Goal: Information Seeking & Learning: Check status

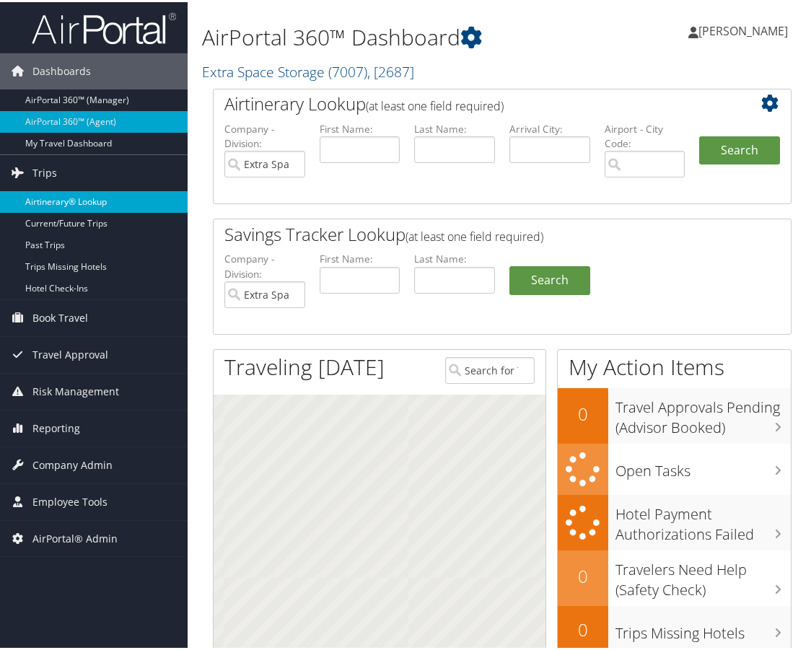
click at [69, 197] on link "Airtinerary® Lookup" at bounding box center [94, 200] width 188 height 22
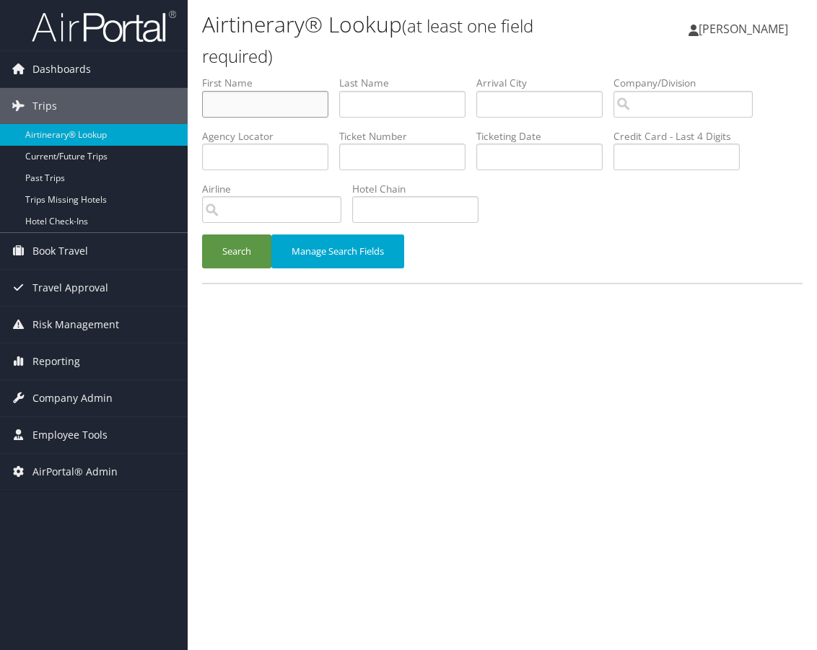
click at [262, 107] on input "text" at bounding box center [265, 104] width 126 height 27
type input "hakim"
type input "savoy"
click at [240, 251] on button "Search" at bounding box center [236, 252] width 69 height 34
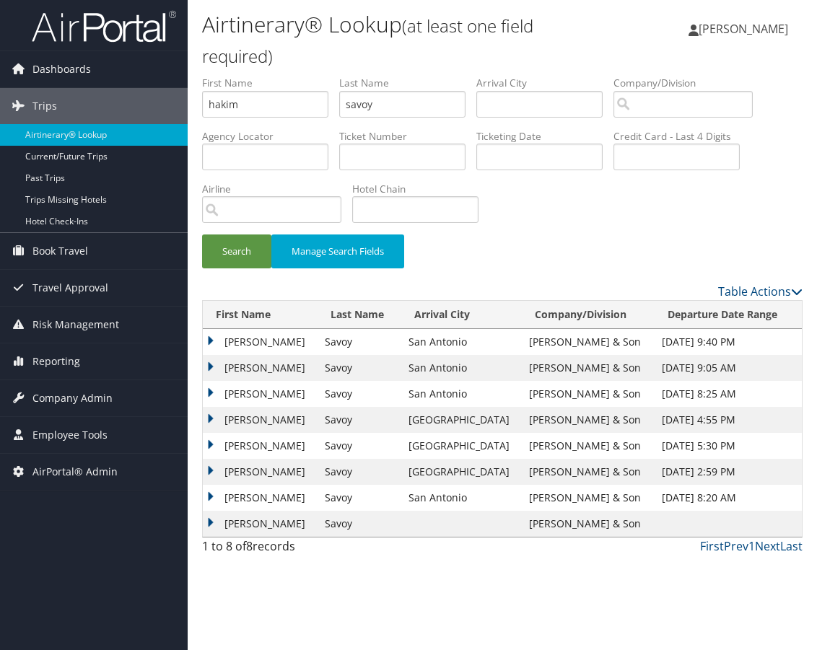
click at [207, 338] on td "Hakim" at bounding box center [260, 342] width 115 height 26
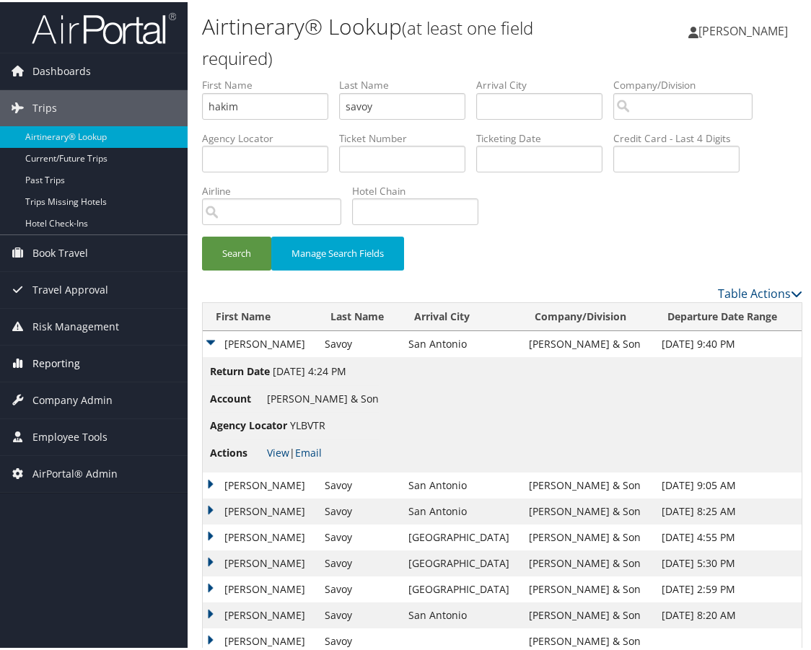
click at [67, 354] on span "Reporting" at bounding box center [56, 361] width 48 height 36
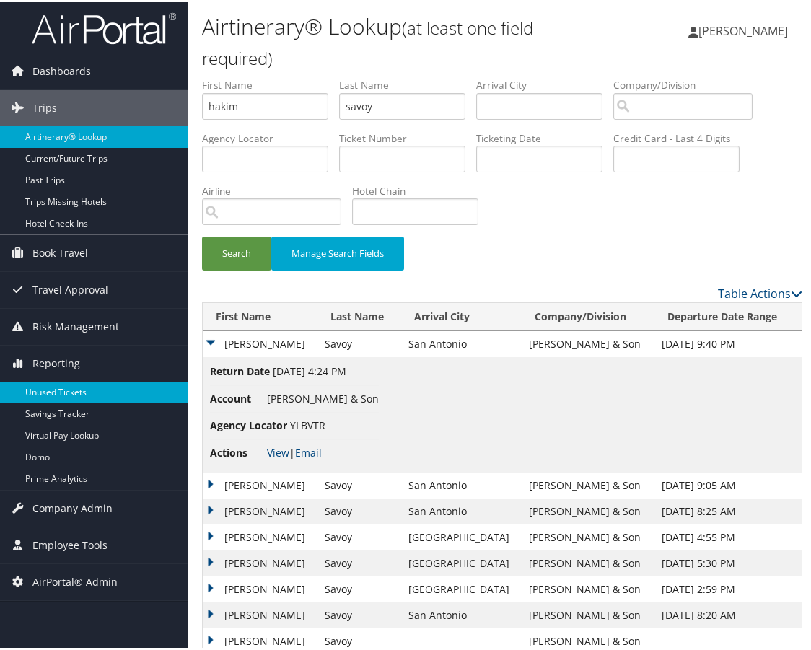
click at [64, 390] on link "Unused Tickets" at bounding box center [94, 391] width 188 height 22
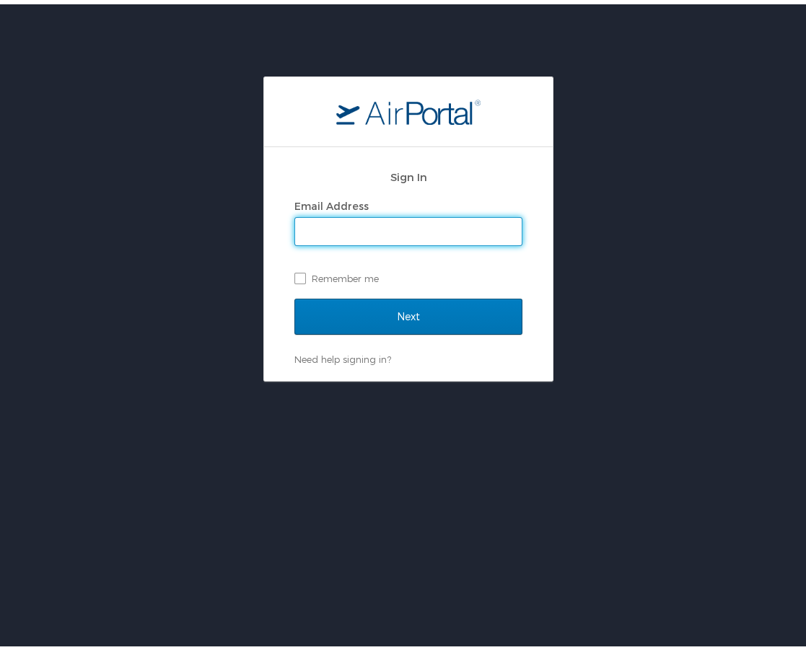
type input "emily.drees@cbtravel.com"
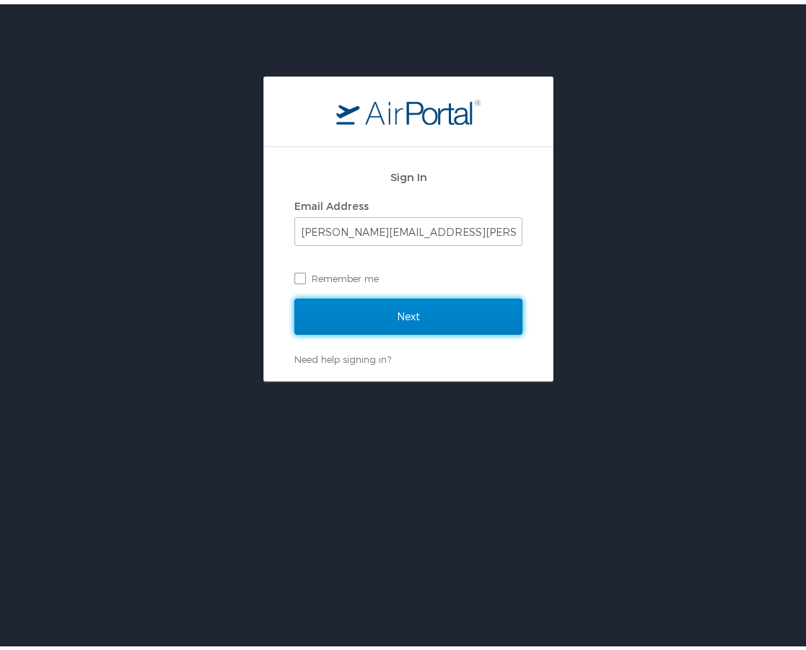
click at [394, 315] on input "Next" at bounding box center [408, 312] width 228 height 36
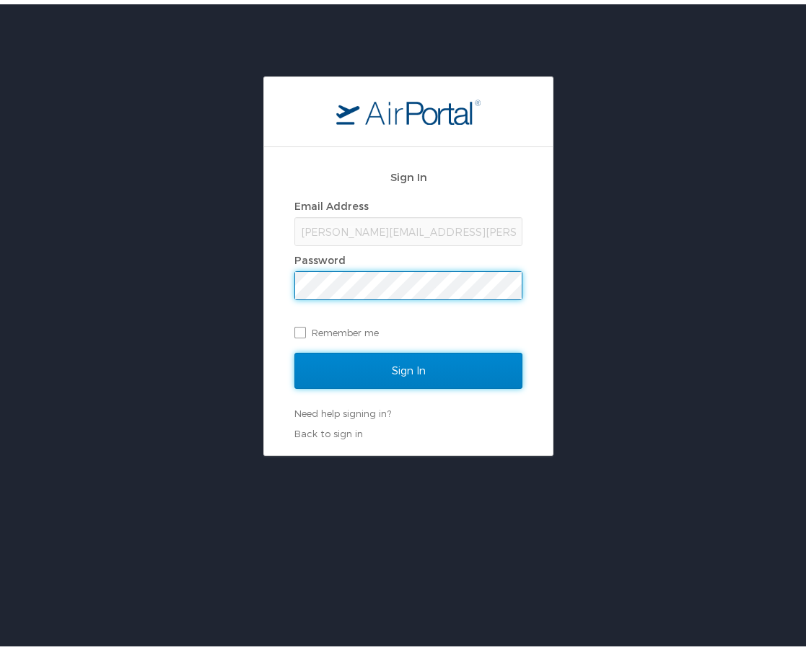
click at [433, 367] on input "Sign In" at bounding box center [408, 367] width 228 height 36
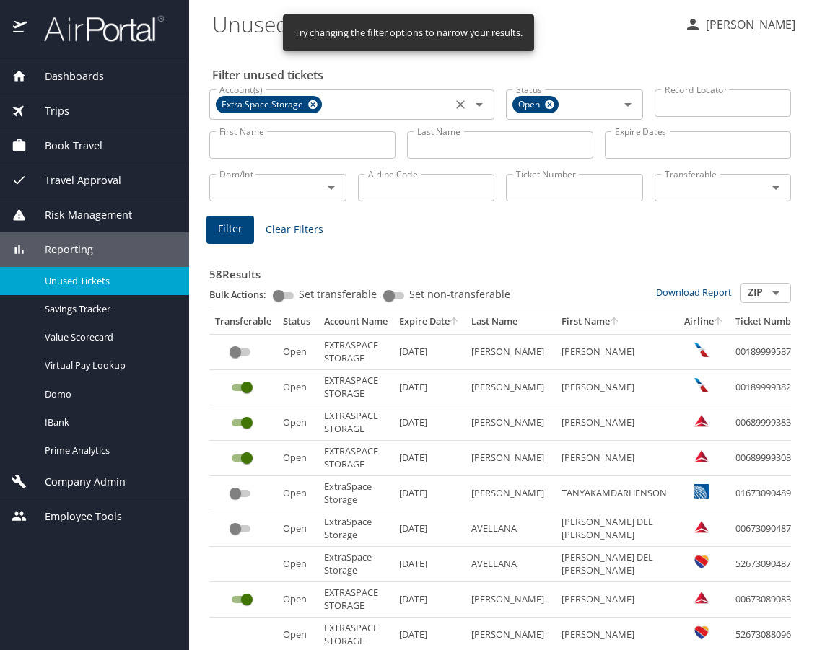
click at [310, 104] on icon at bounding box center [312, 105] width 11 height 16
click at [544, 102] on icon at bounding box center [549, 105] width 11 height 16
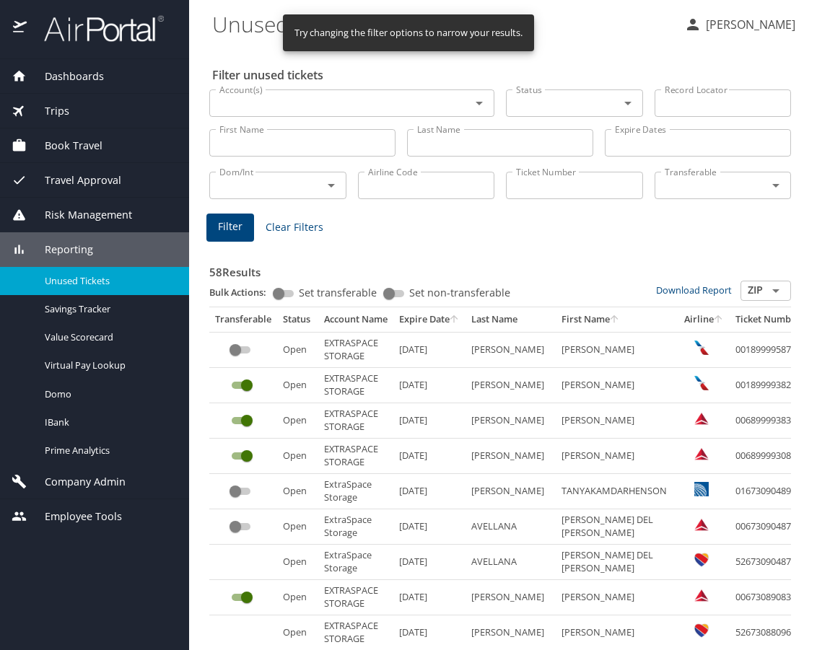
click at [439, 147] on input "Last Name" at bounding box center [500, 142] width 186 height 27
type input "savoy"
click at [328, 145] on input "First Name" at bounding box center [302, 142] width 186 height 27
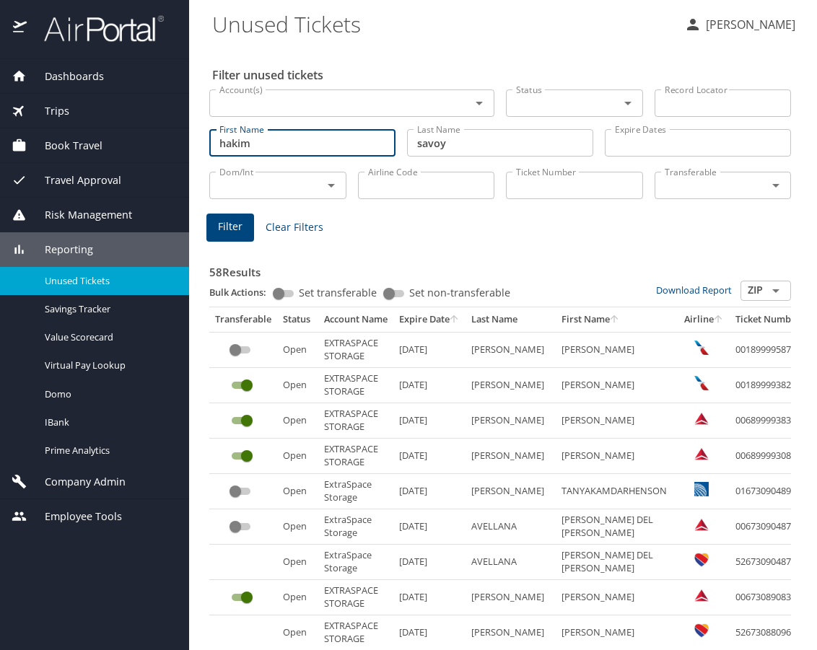
type input "hakim"
click at [245, 224] on button "Filter" at bounding box center [230, 228] width 48 height 28
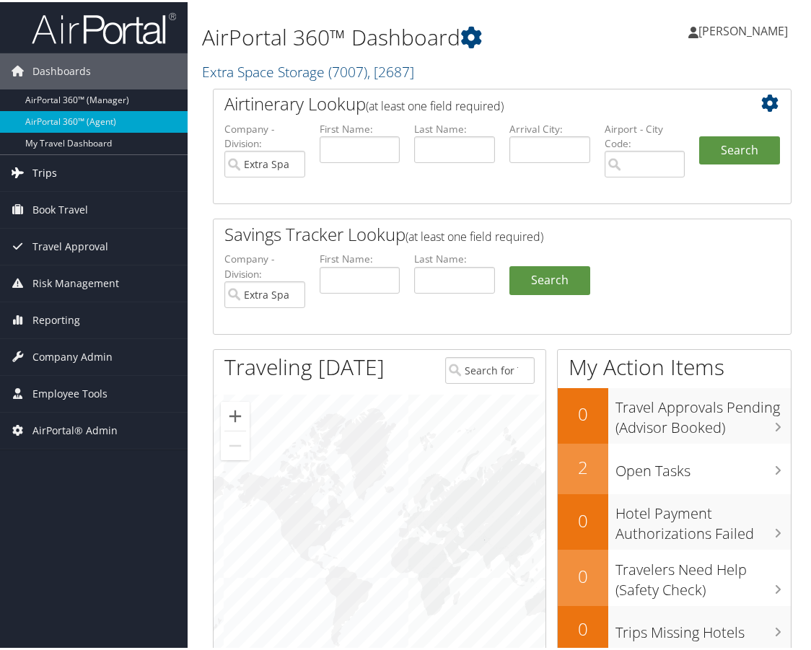
click at [54, 170] on span "Trips" at bounding box center [44, 171] width 25 height 36
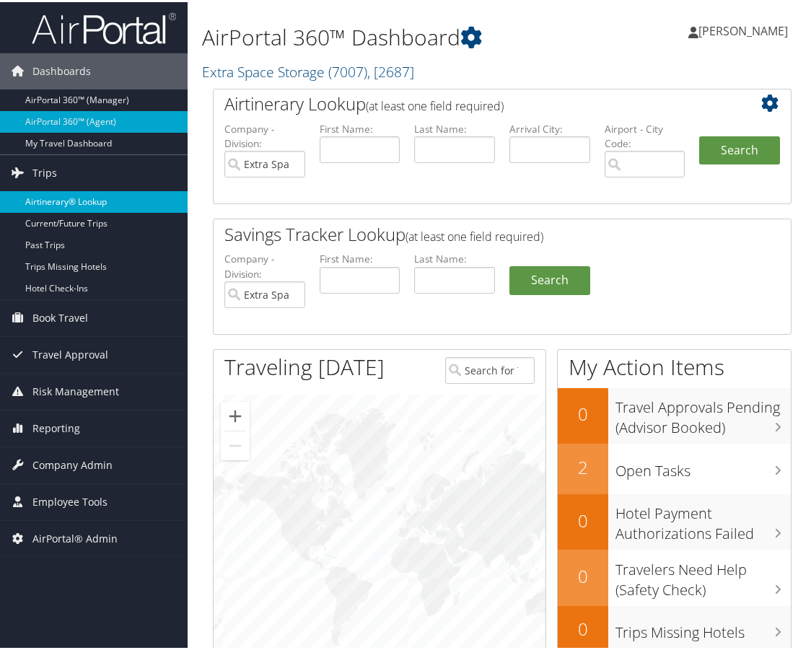
click at [59, 200] on link "Airtinerary® Lookup" at bounding box center [94, 200] width 188 height 22
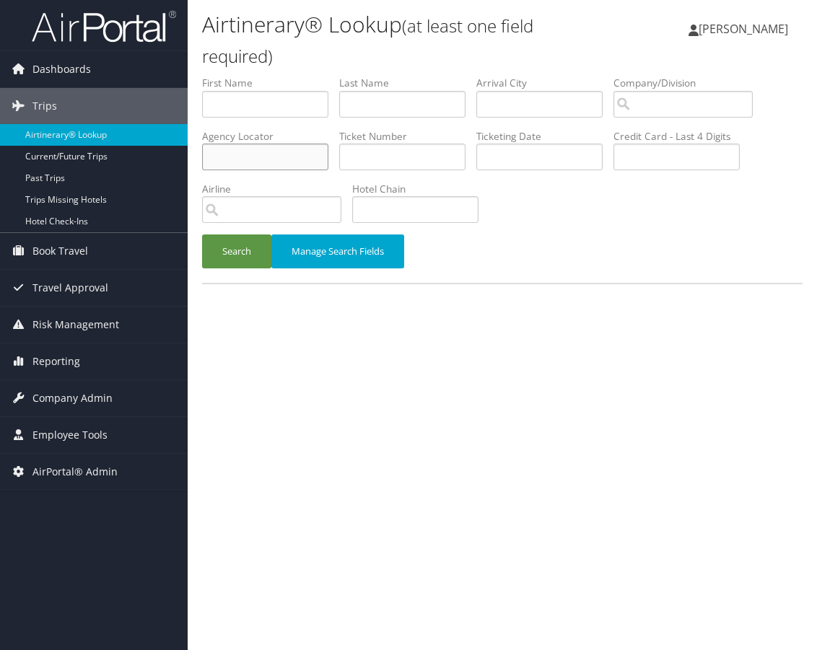
click at [251, 166] on input "text" at bounding box center [265, 157] width 126 height 27
click at [262, 100] on input "text" at bounding box center [265, 104] width 126 height 27
type input "hakim"
type input "savoy"
click at [229, 243] on button "Search" at bounding box center [236, 252] width 69 height 34
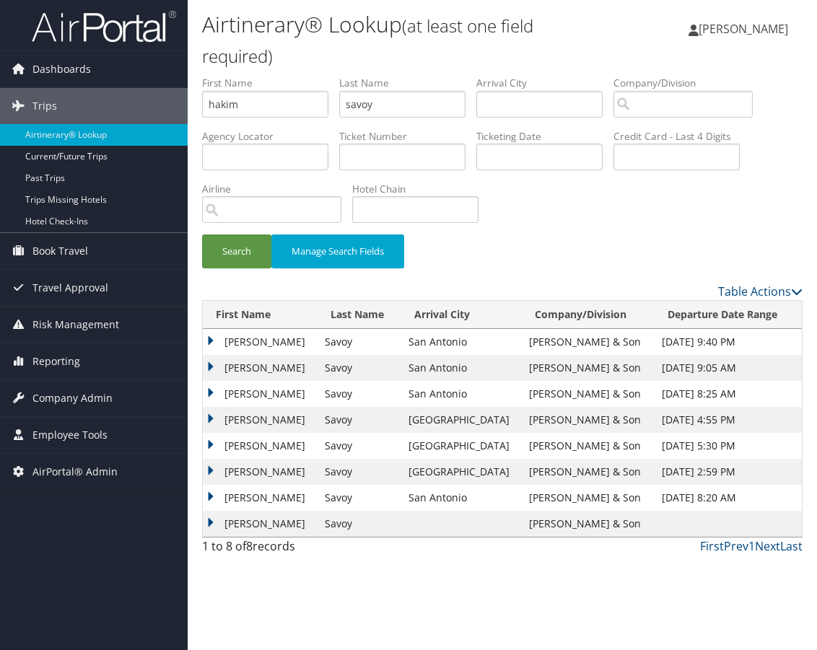
click at [209, 341] on td "Hakim" at bounding box center [260, 342] width 115 height 26
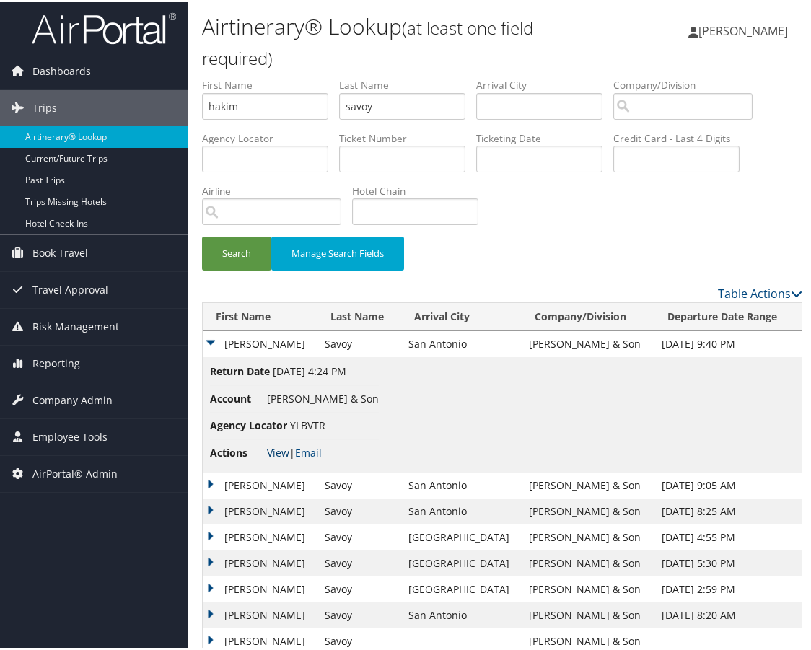
click at [281, 447] on link "View" at bounding box center [278, 451] width 22 height 14
click at [206, 484] on td "Hakim" at bounding box center [260, 483] width 115 height 26
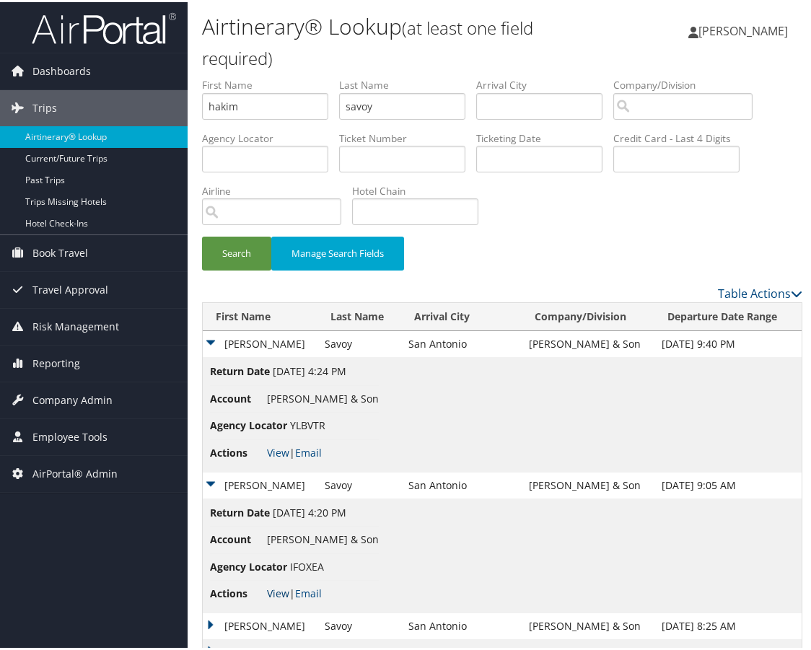
click at [276, 595] on link "View" at bounding box center [278, 591] width 22 height 14
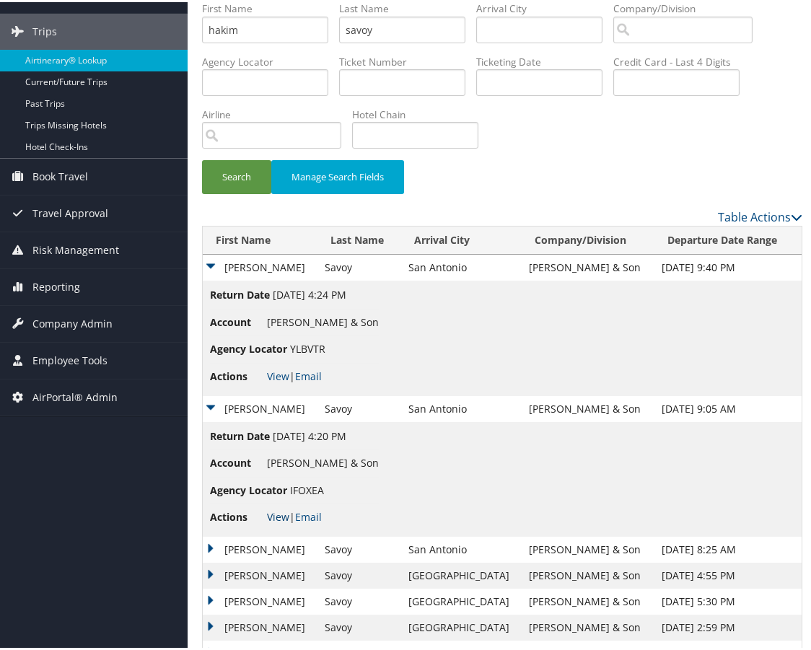
scroll to position [142, 0]
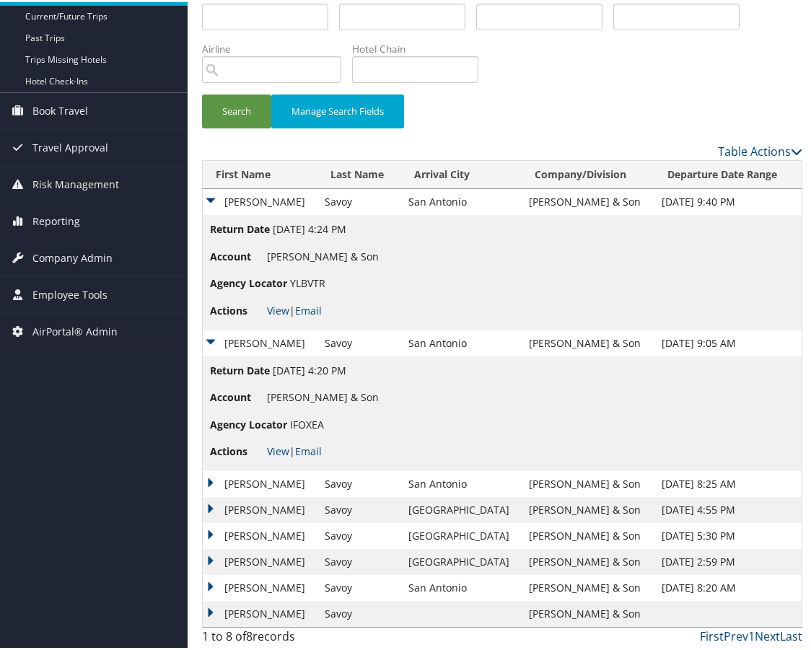
click at [214, 480] on td "Hakim" at bounding box center [260, 482] width 115 height 26
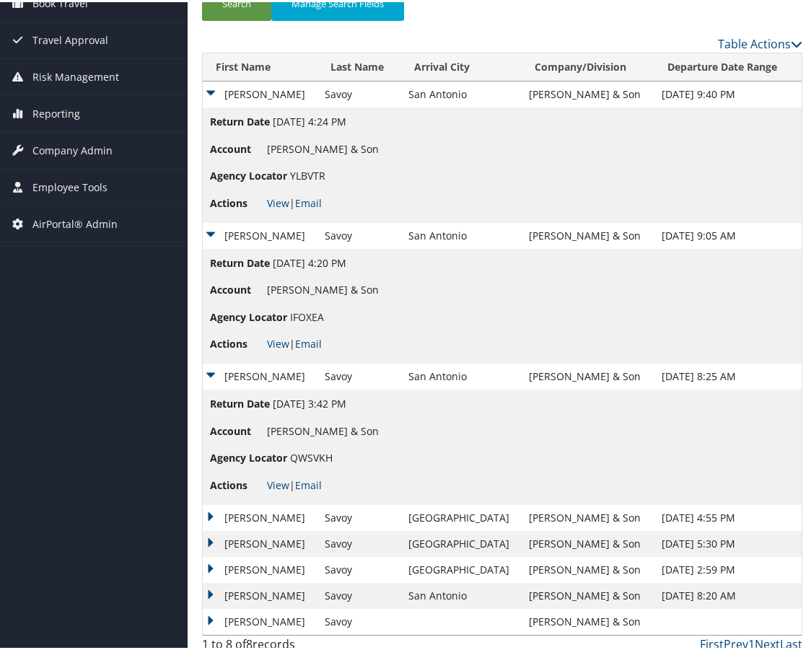
scroll to position [258, 0]
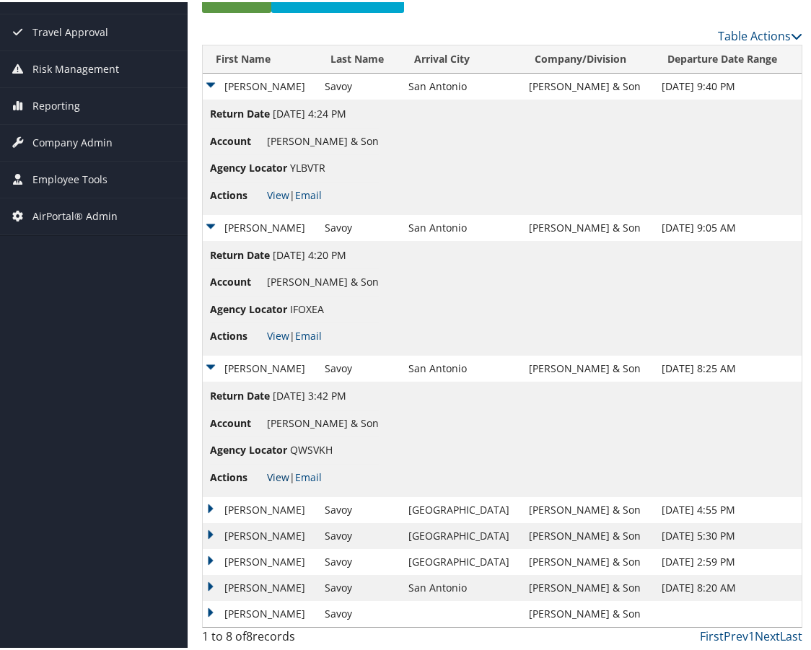
click at [281, 474] on link "View" at bounding box center [278, 475] width 22 height 14
click at [209, 502] on td "Hakim" at bounding box center [260, 508] width 115 height 26
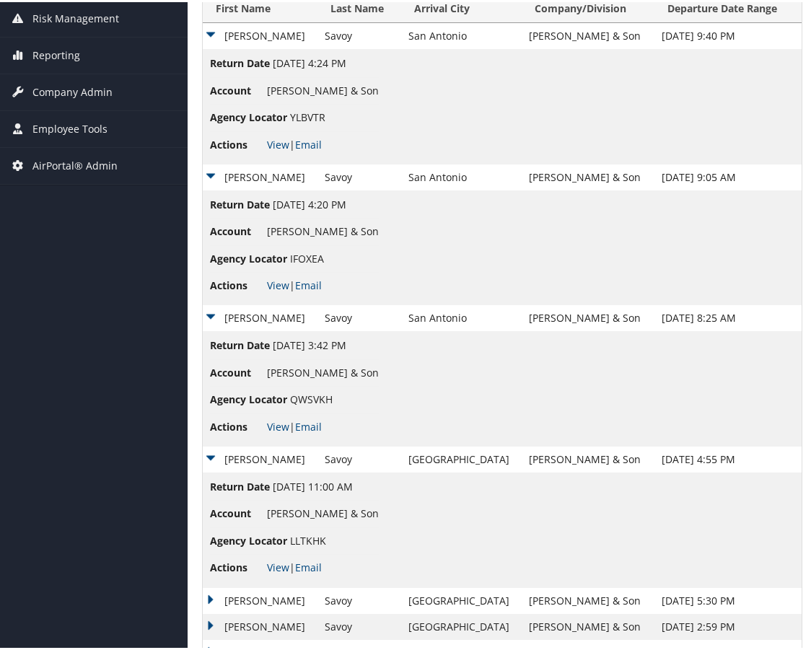
scroll to position [373, 0]
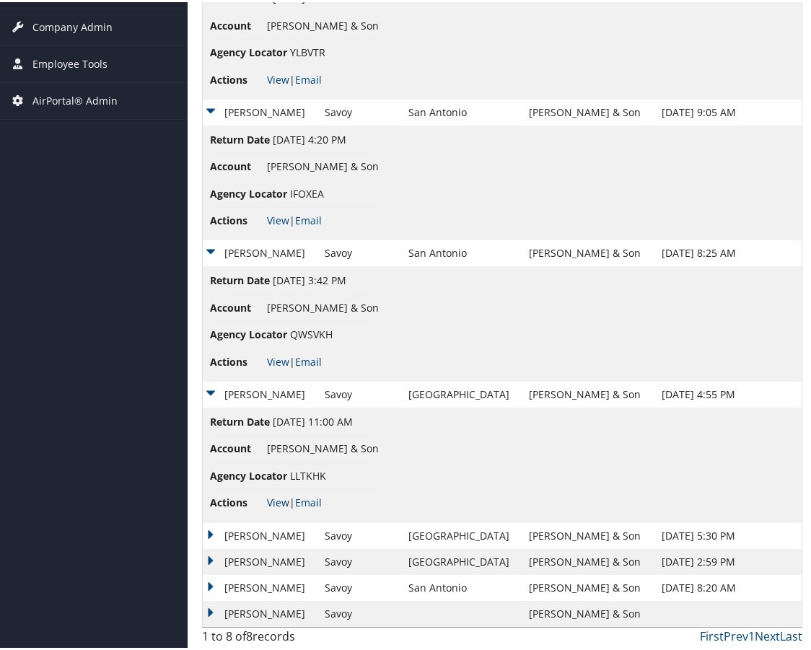
click at [285, 499] on link "View" at bounding box center [278, 501] width 22 height 14
drag, startPoint x: 214, startPoint y: 530, endPoint x: 287, endPoint y: 494, distance: 81.0
click at [214, 530] on td "Hakim" at bounding box center [260, 534] width 115 height 26
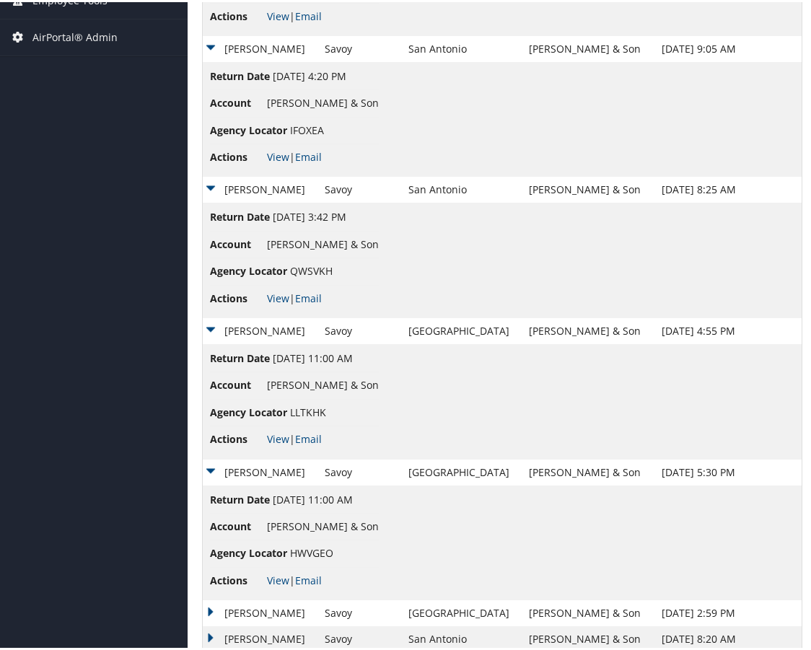
scroll to position [488, 0]
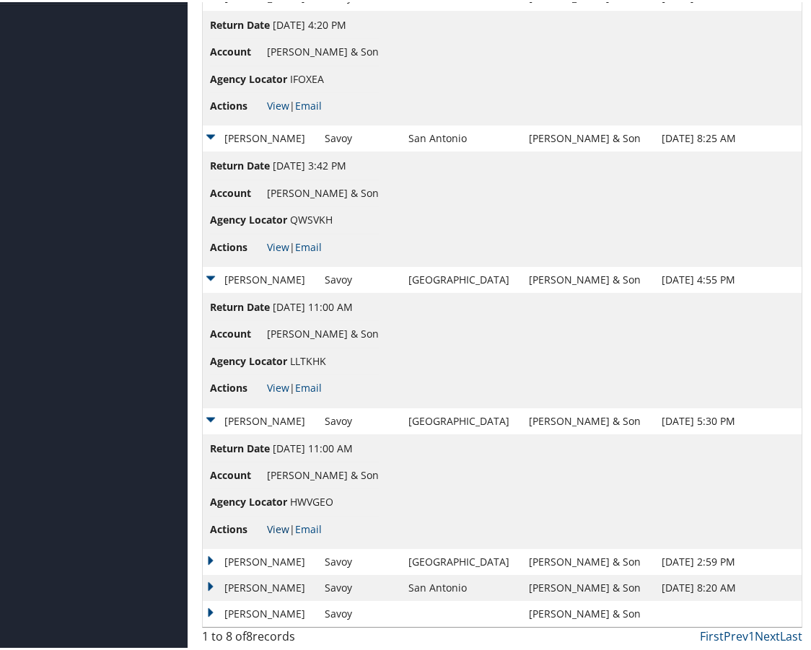
click at [283, 526] on link "View" at bounding box center [278, 527] width 22 height 14
click at [204, 564] on td "Hakim" at bounding box center [260, 560] width 115 height 26
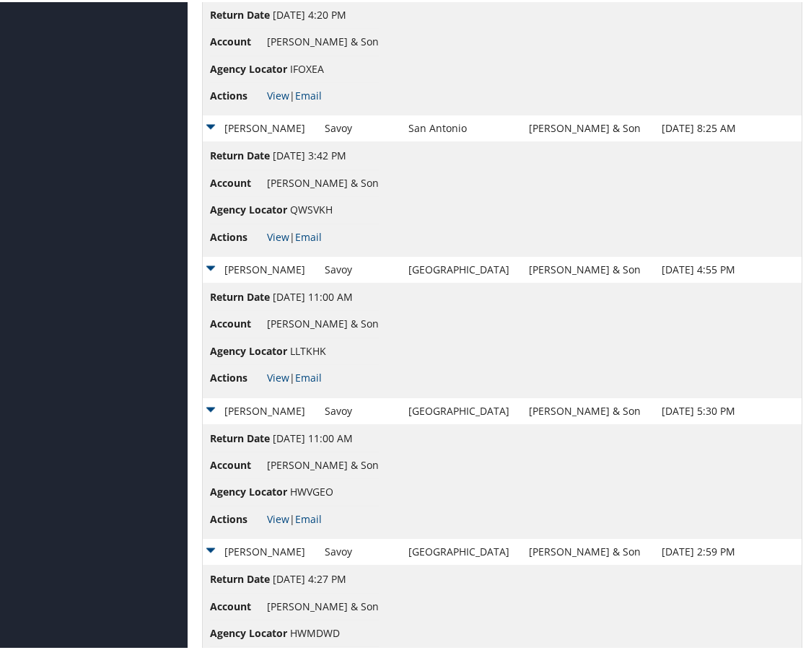
scroll to position [603, 0]
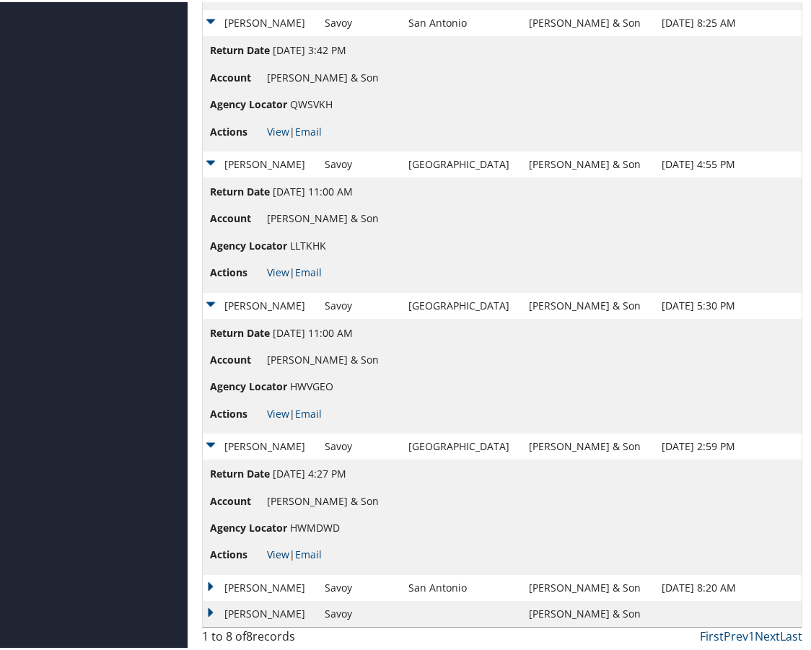
click at [276, 550] on link "View" at bounding box center [278, 553] width 22 height 14
click at [209, 608] on td "Hakim" at bounding box center [260, 612] width 115 height 26
click at [211, 586] on td "Hakim" at bounding box center [260, 586] width 115 height 26
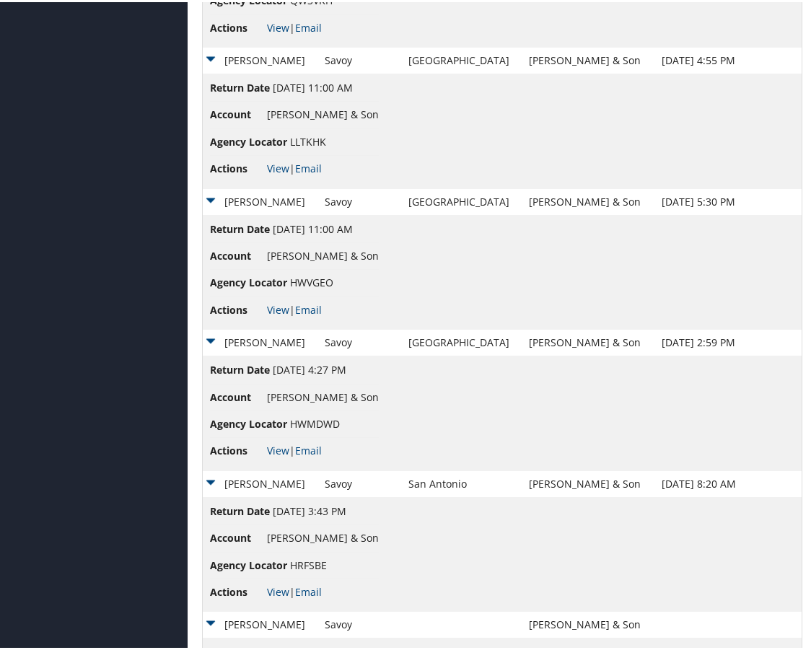
scroll to position [833, 0]
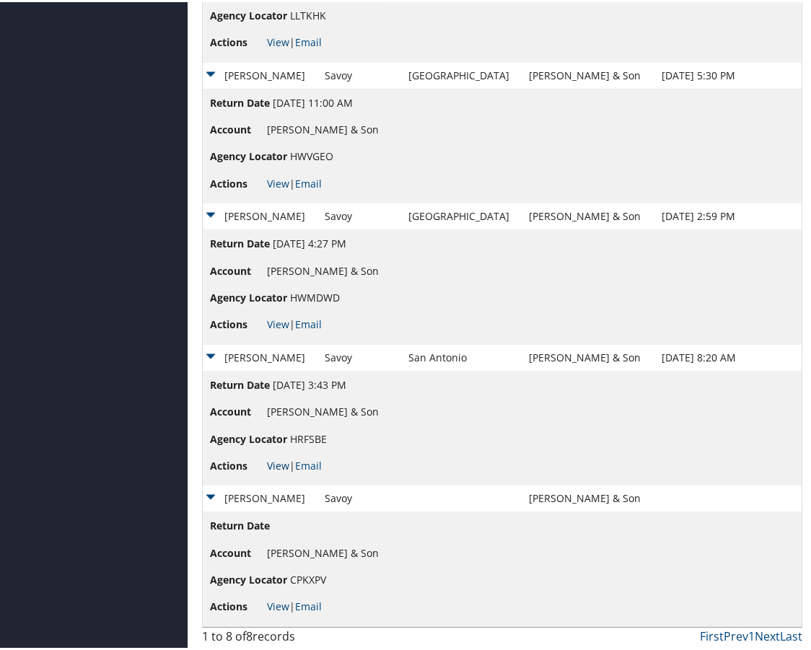
click at [280, 465] on link "View" at bounding box center [278, 464] width 22 height 14
click at [284, 602] on link "View" at bounding box center [278, 604] width 22 height 14
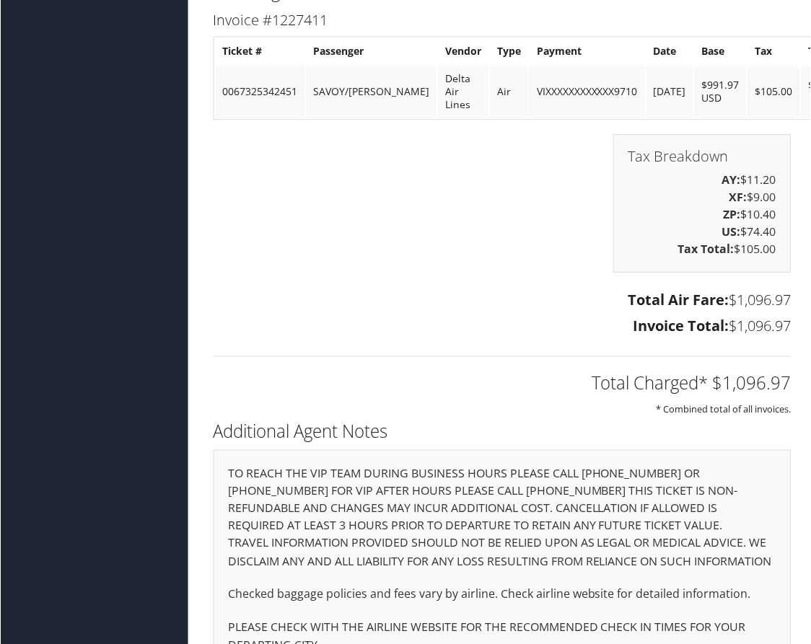
scroll to position [1383, 20]
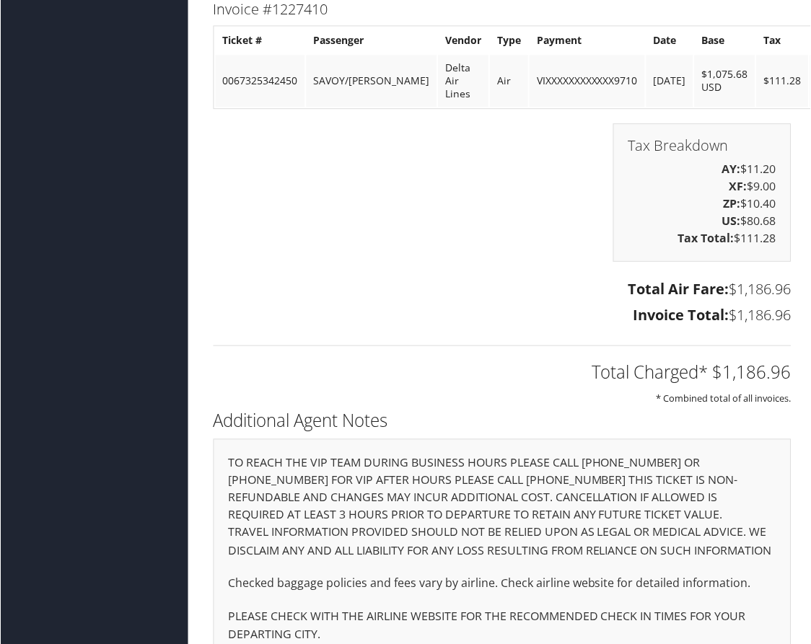
scroll to position [1371, 0]
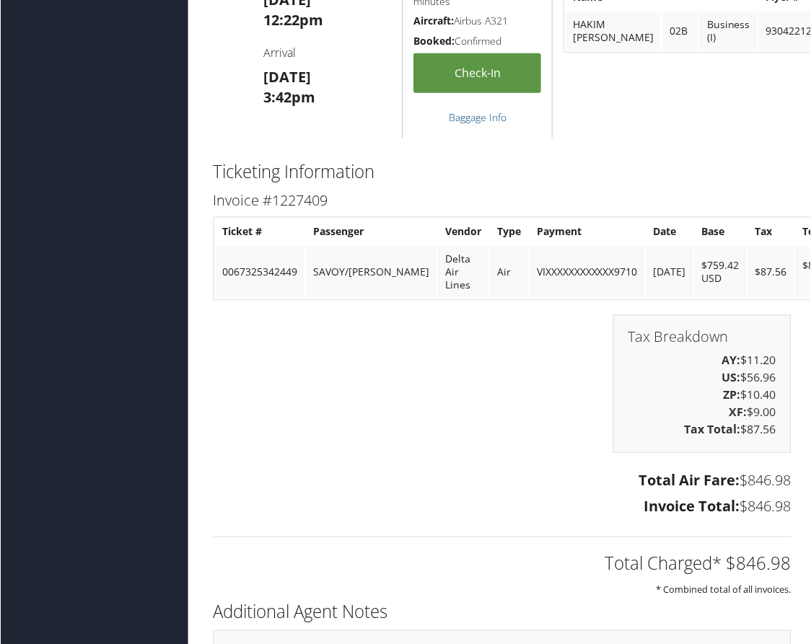
scroll to position [1227, 0]
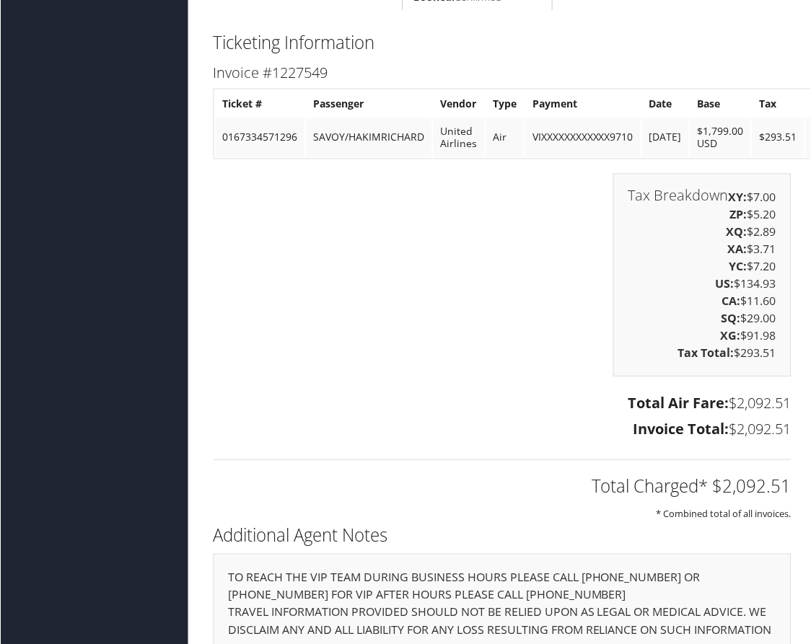
scroll to position [1245, 0]
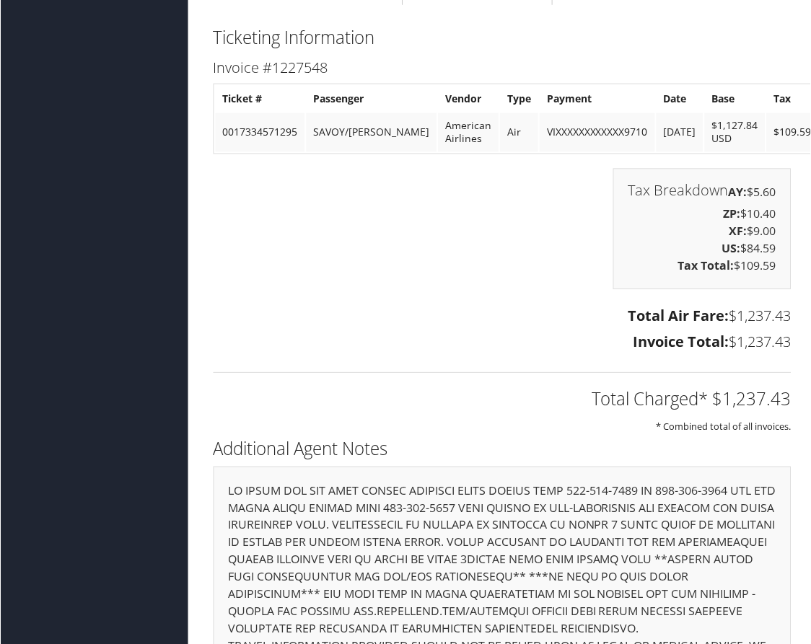
scroll to position [1588, 0]
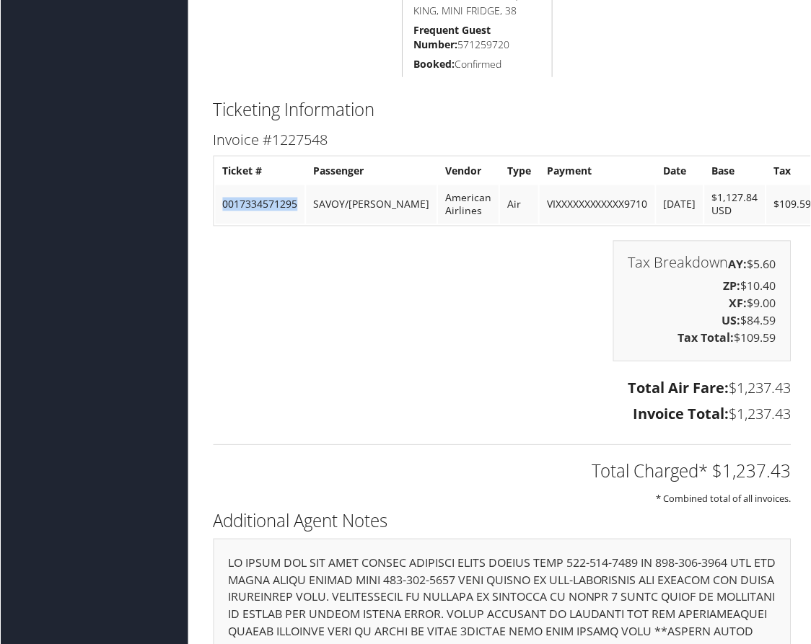
drag, startPoint x: 301, startPoint y: 203, endPoint x: 224, endPoint y: 208, distance: 77.3
click at [224, 208] on td "0017334571295" at bounding box center [259, 204] width 89 height 39
copy td "0017334571295"
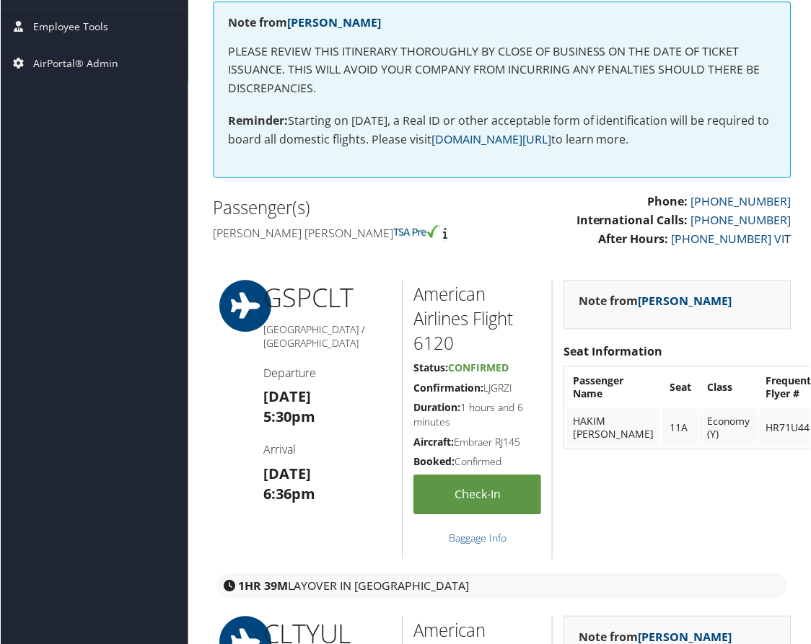
scroll to position [216, 0]
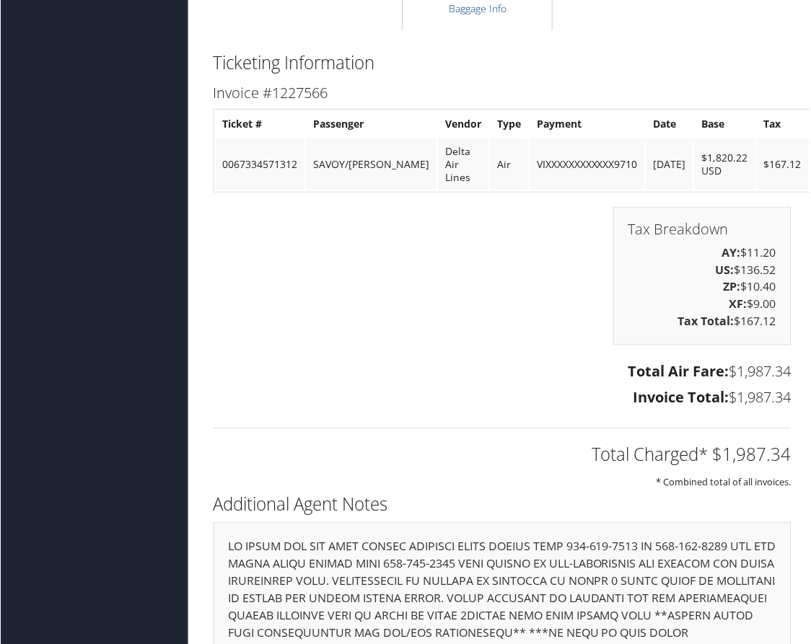
scroll to position [1443, 0]
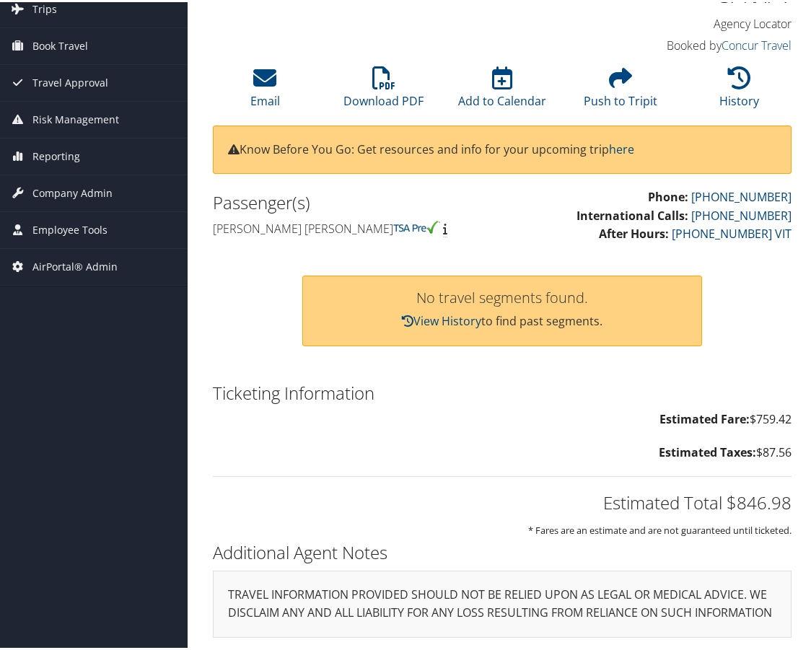
scroll to position [133, 0]
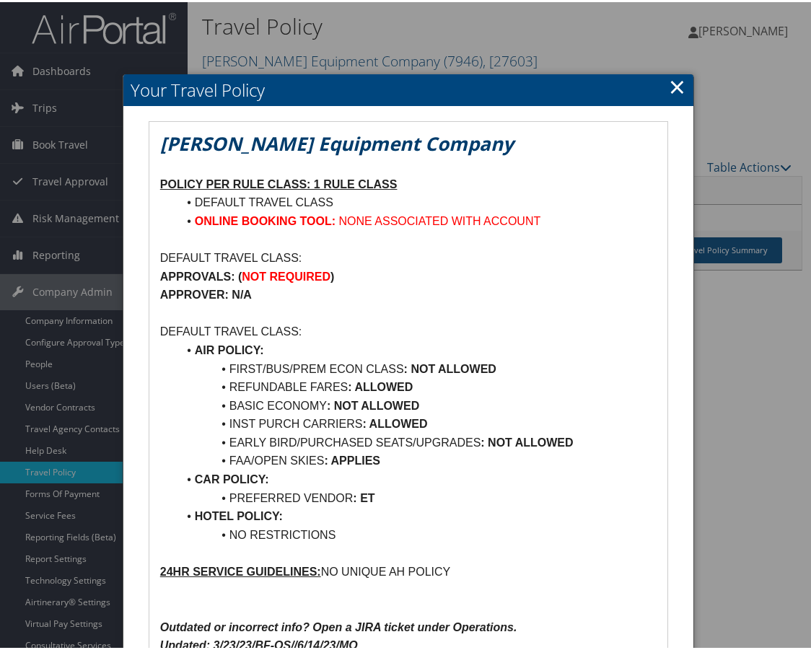
drag, startPoint x: 673, startPoint y: 83, endPoint x: 690, endPoint y: 34, distance: 52.0
click at [673, 83] on link "×" at bounding box center [677, 84] width 17 height 29
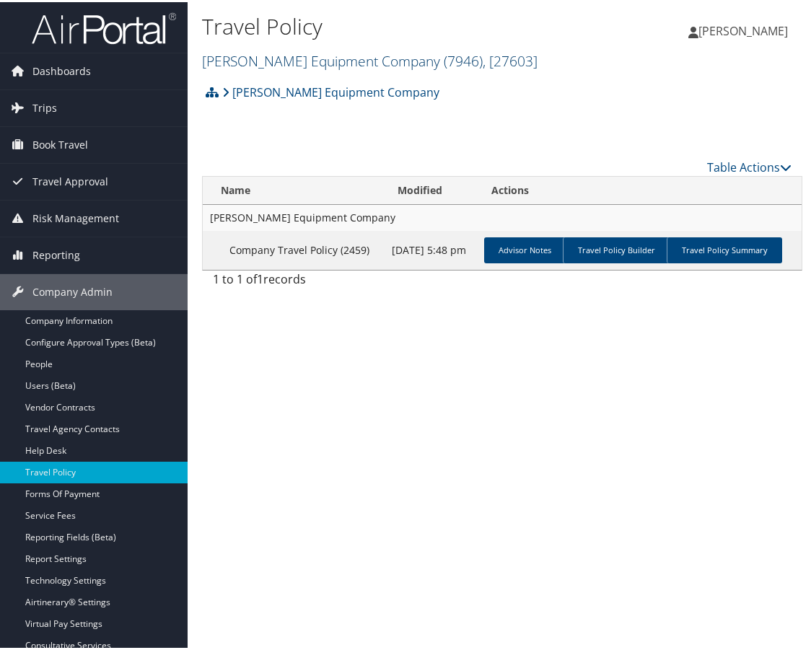
click at [338, 55] on link "[PERSON_NAME] Equipment Company ( 7946 ) , [ 27603 ]" at bounding box center [370, 58] width 336 height 19
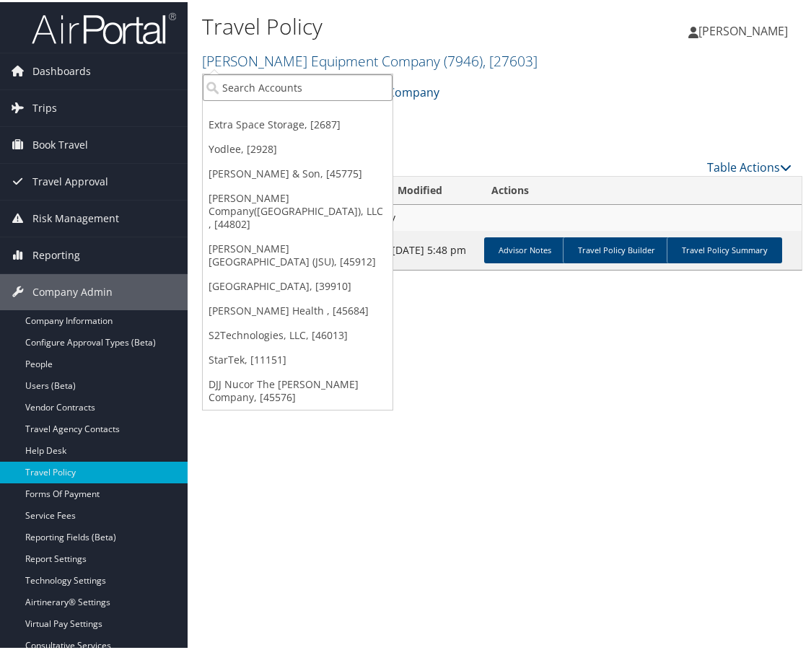
click at [304, 80] on input "search" at bounding box center [298, 85] width 190 height 27
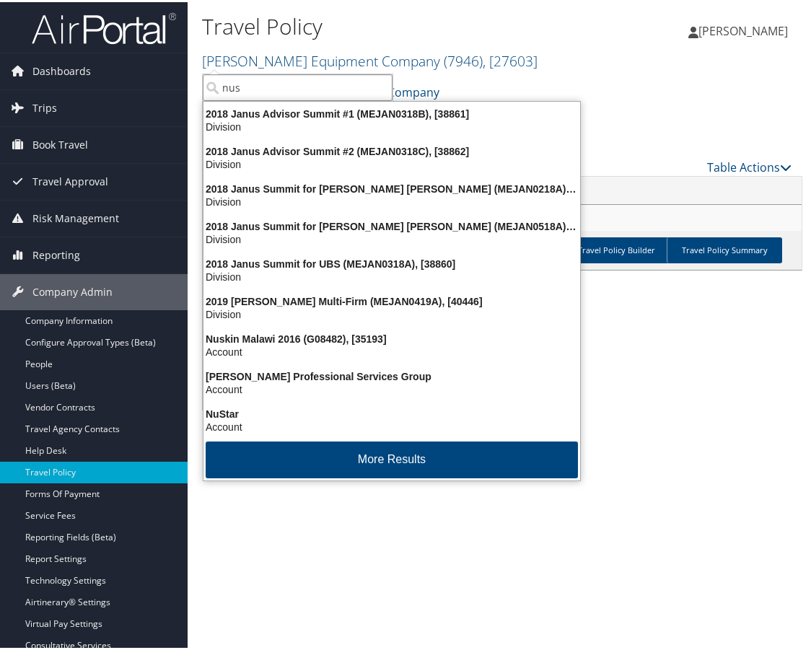
type input "nu"
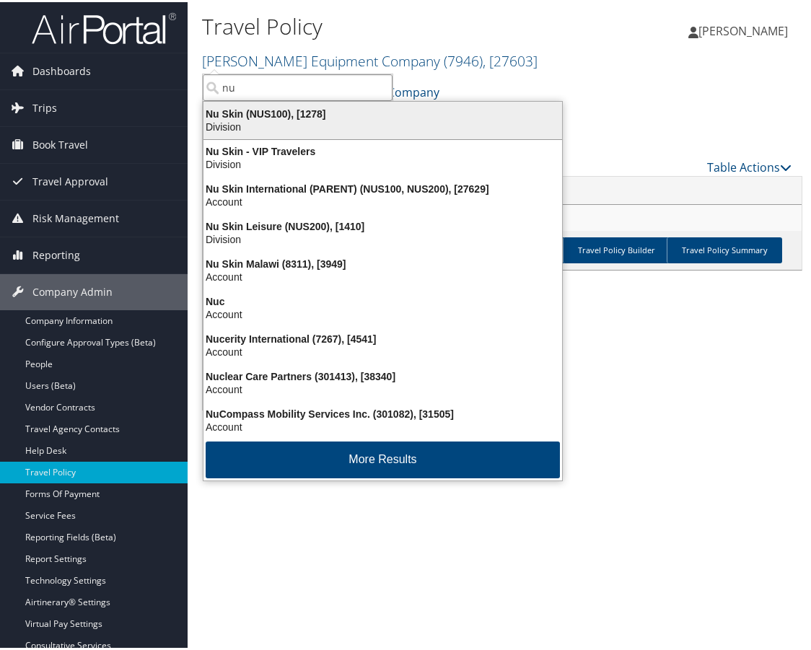
drag, startPoint x: 263, startPoint y: 113, endPoint x: 19, endPoint y: 57, distance: 251.0
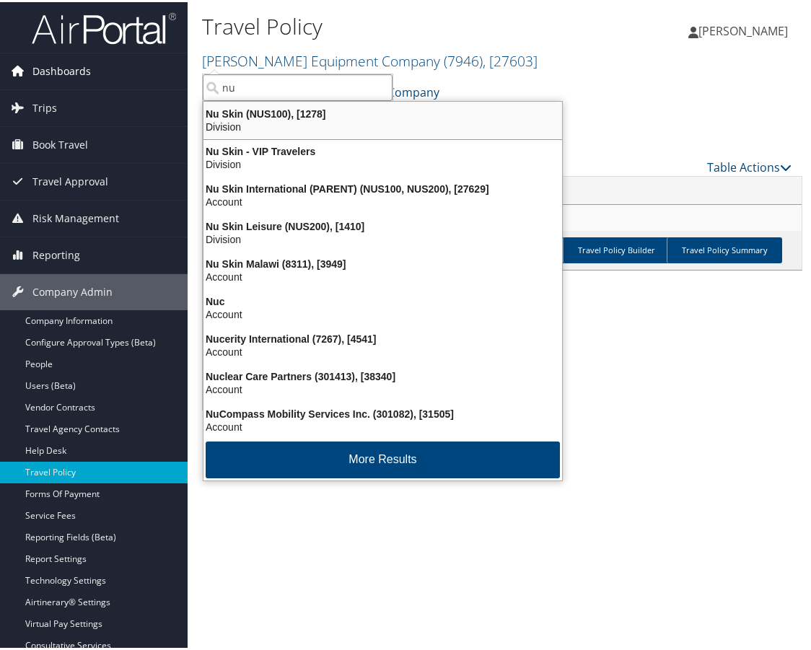
click at [263, 113] on div "Nu Skin (NUS100), [1278]" at bounding box center [383, 111] width 376 height 13
